Goal: Task Accomplishment & Management: Manage account settings

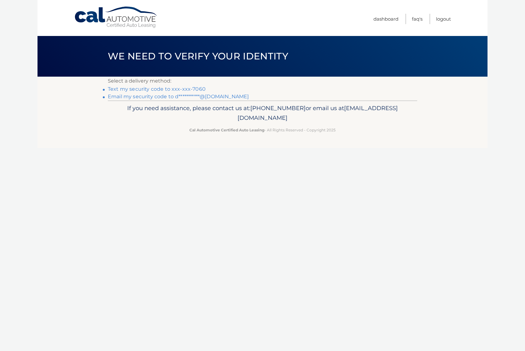
click at [167, 87] on link "Text my security code to xxx-xxx-7060" at bounding box center [157, 89] width 98 height 6
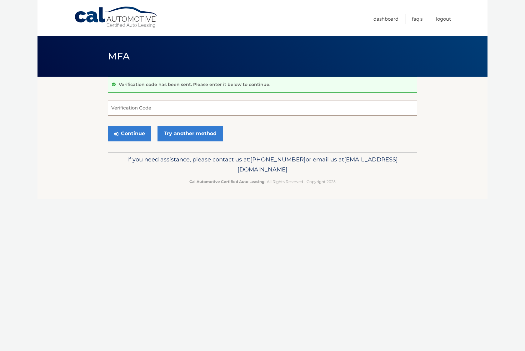
click at [155, 106] on input "Verification Code" at bounding box center [263, 108] width 310 height 16
type input "209702"
click at [132, 130] on button "Continue" at bounding box center [129, 134] width 43 height 16
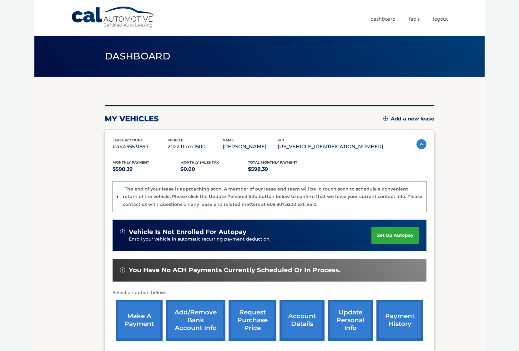
click at [134, 311] on link "make a payment" at bounding box center [139, 320] width 47 height 41
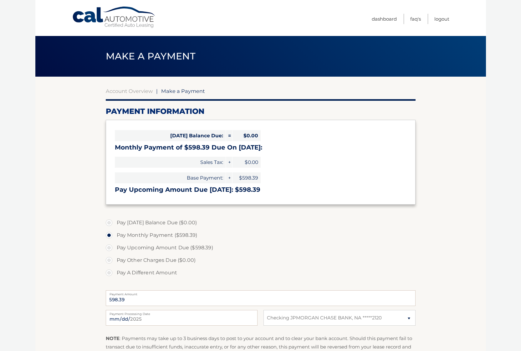
select select "MTkxYjgyMGQtZTI3ZC00MDgzLWE1MzMtMmJhZWViMTAwMWU3"
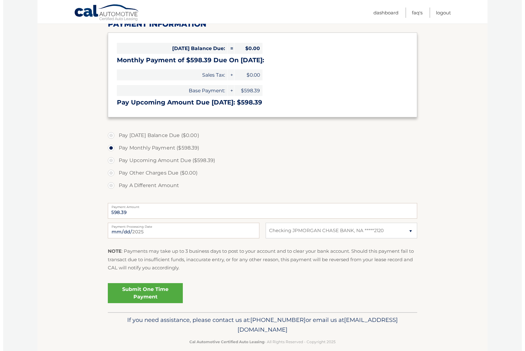
scroll to position [94, 0]
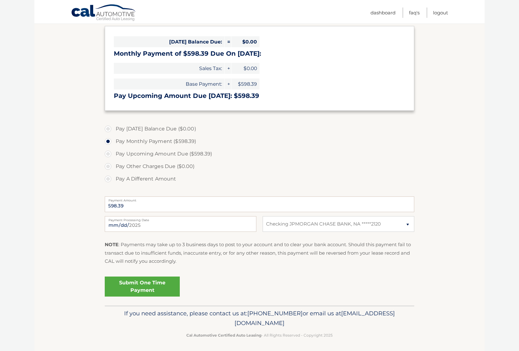
click at [145, 285] on link "Submit One Time Payment" at bounding box center [142, 286] width 75 height 20
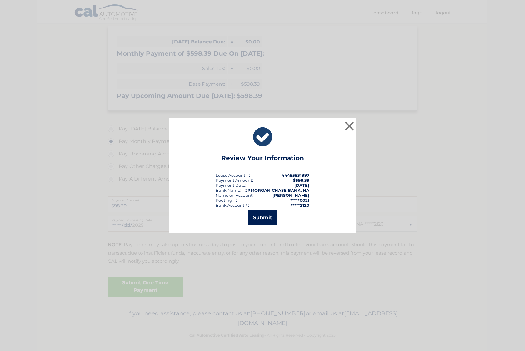
click at [265, 219] on button "Submit" at bounding box center [262, 217] width 29 height 15
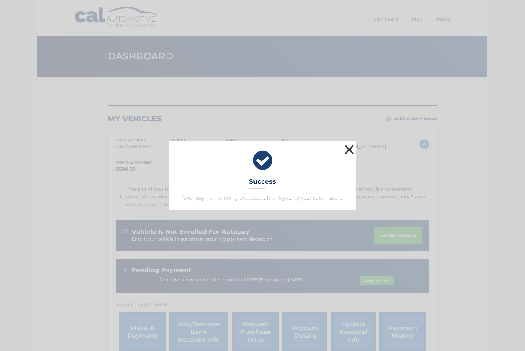
click at [349, 150] on button "×" at bounding box center [349, 149] width 13 height 13
